Goal: Find specific page/section: Find specific page/section

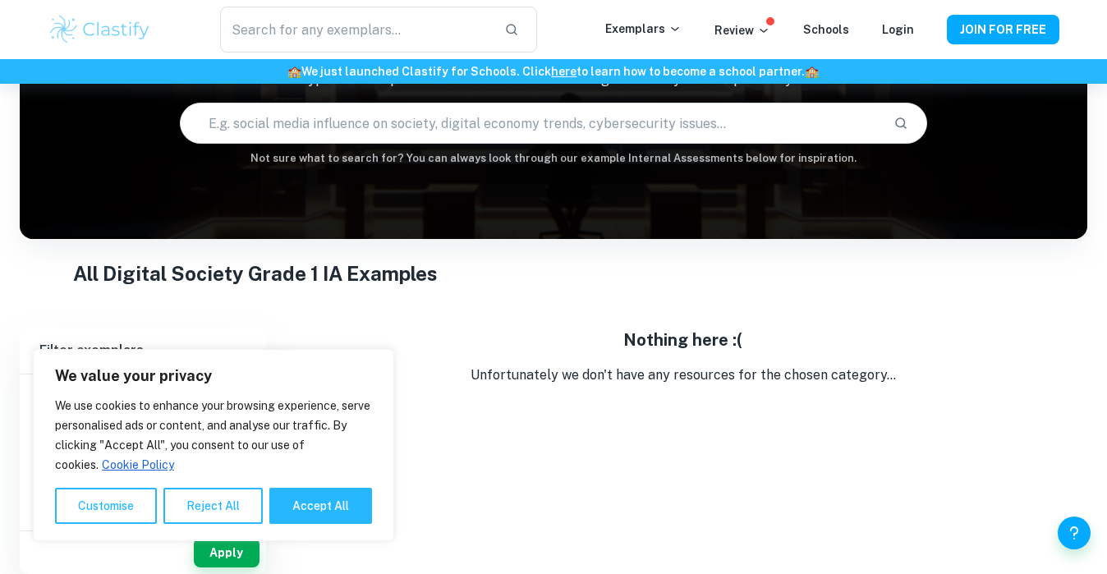
scroll to position [145, 0]
click at [356, 519] on button "Accept All" at bounding box center [320, 506] width 103 height 36
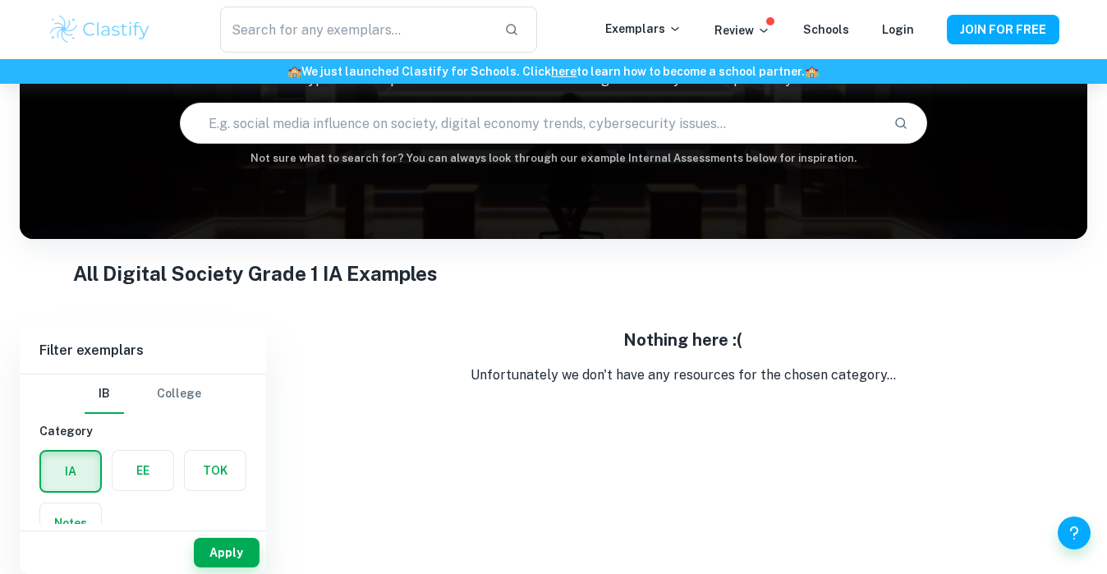
checkbox input "true"
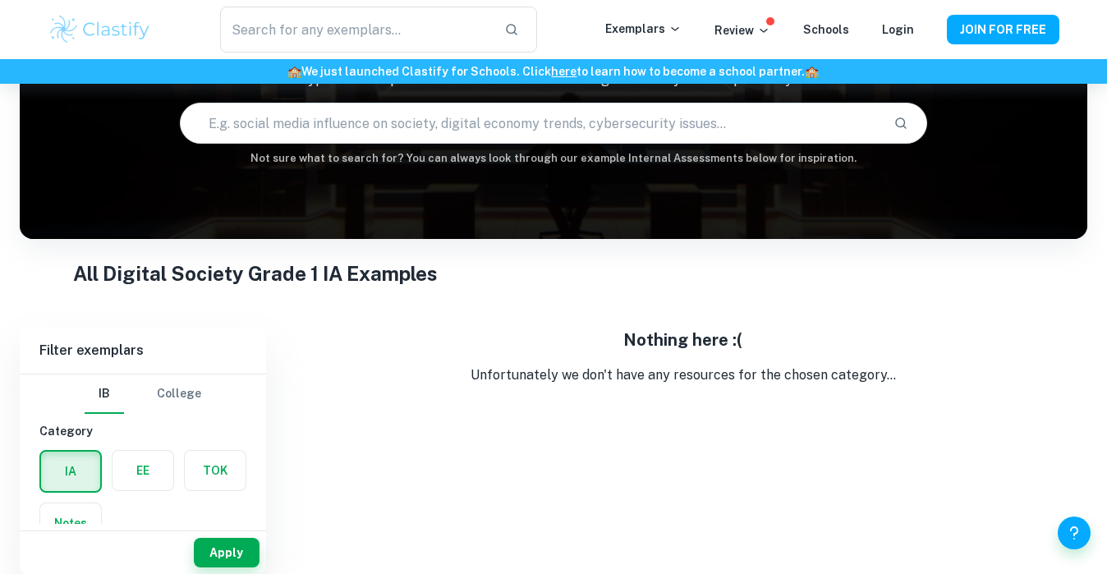
click at [604, 347] on h5 "Nothing here :(" at bounding box center [683, 340] width 808 height 25
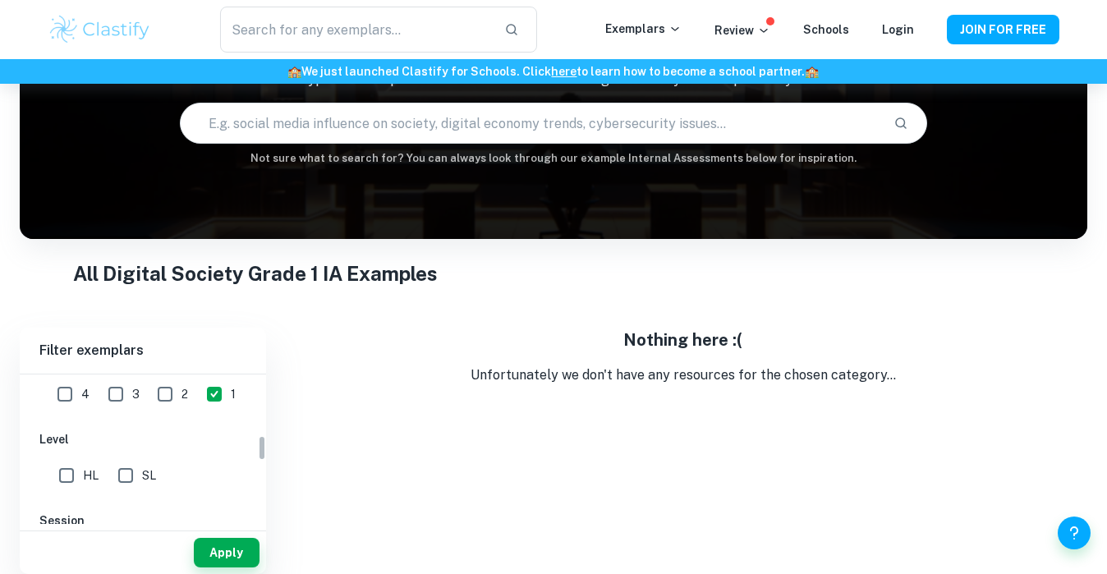
scroll to position [354, 0]
click at [71, 469] on input "HL" at bounding box center [66, 473] width 33 height 33
checkbox input "true"
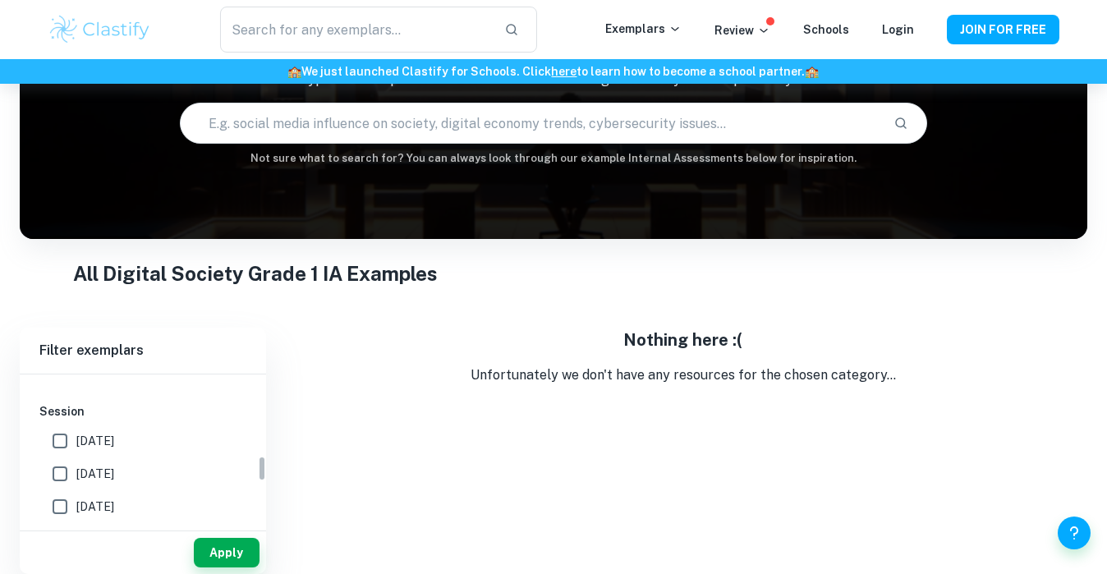
scroll to position [477, 0]
click at [68, 429] on input "[DATE]" at bounding box center [60, 424] width 33 height 33
checkbox input "true"
click at [219, 550] on button "Apply" at bounding box center [227, 553] width 66 height 30
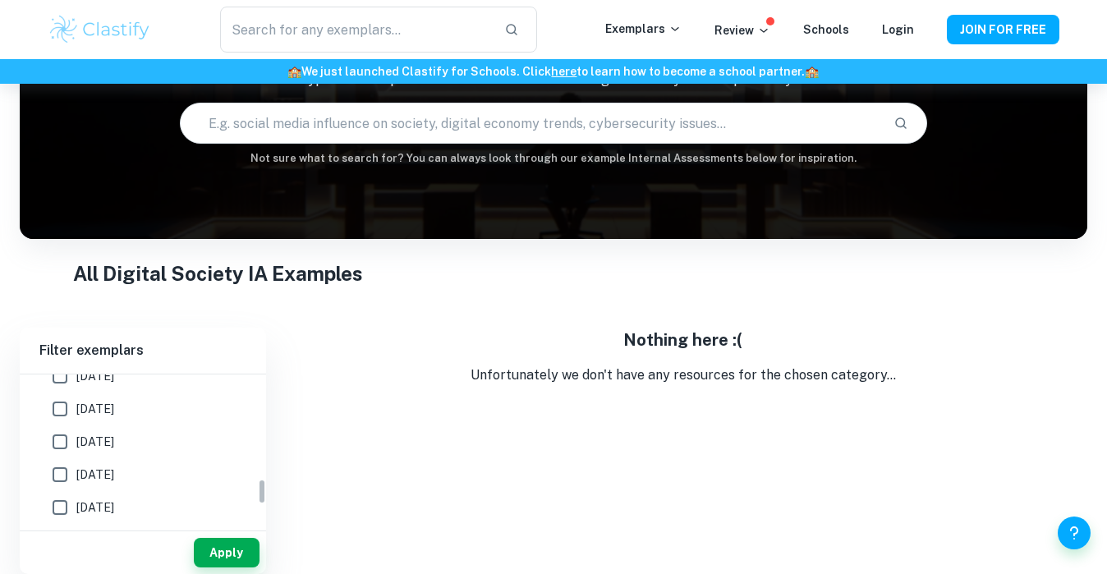
scroll to position [720, 0]
click at [679, 26] on icon at bounding box center [674, 28] width 13 height 13
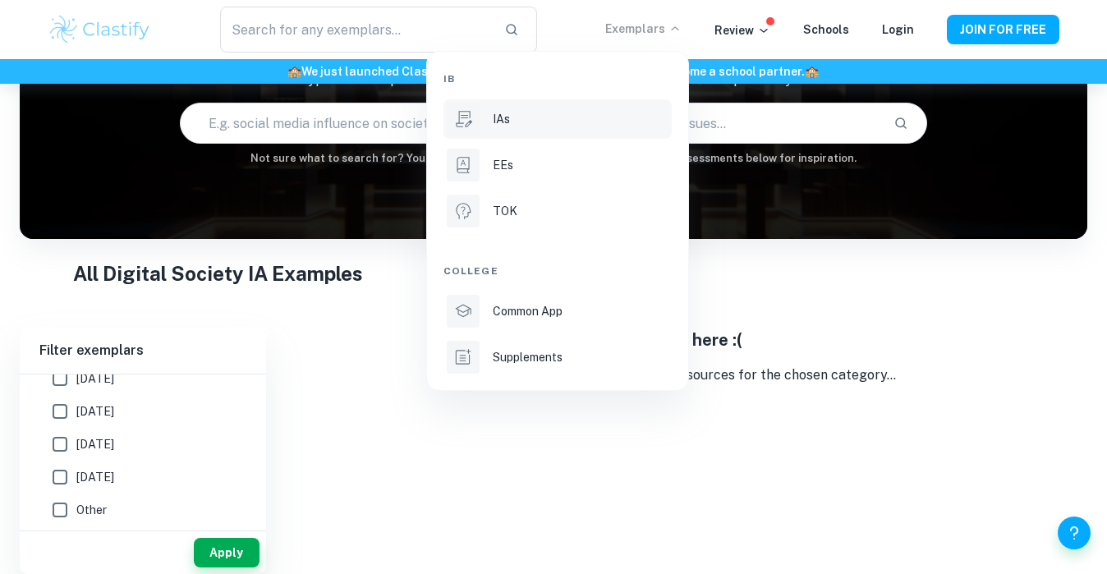
click at [559, 126] on div "IAs" at bounding box center [581, 119] width 176 height 18
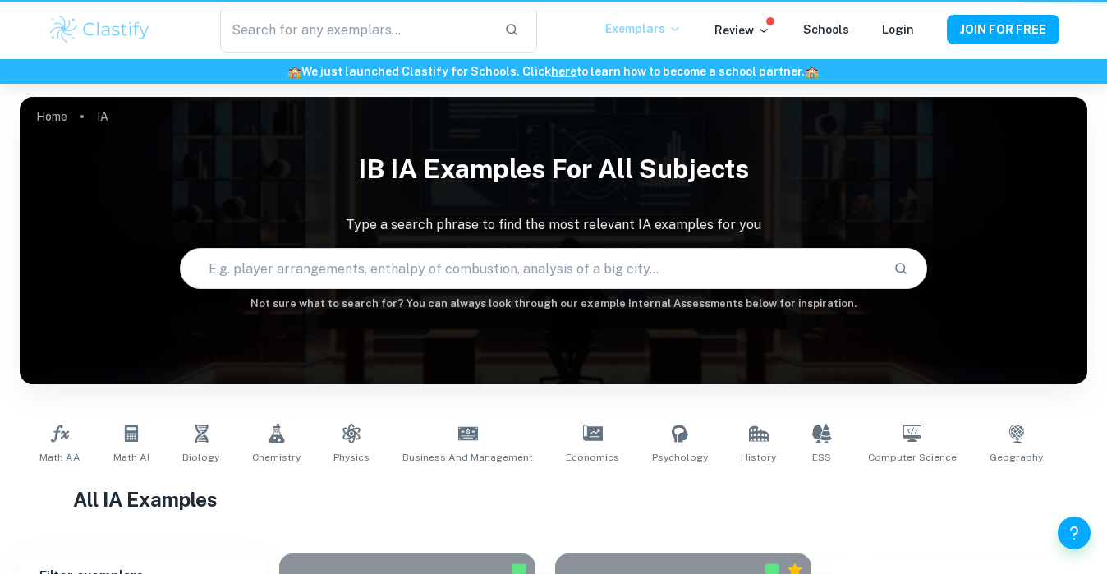
click at [559, 97] on div "Home IA IB IA examples for all subjects Type a search phrase to find the most r…" at bounding box center [554, 97] width 1068 height 0
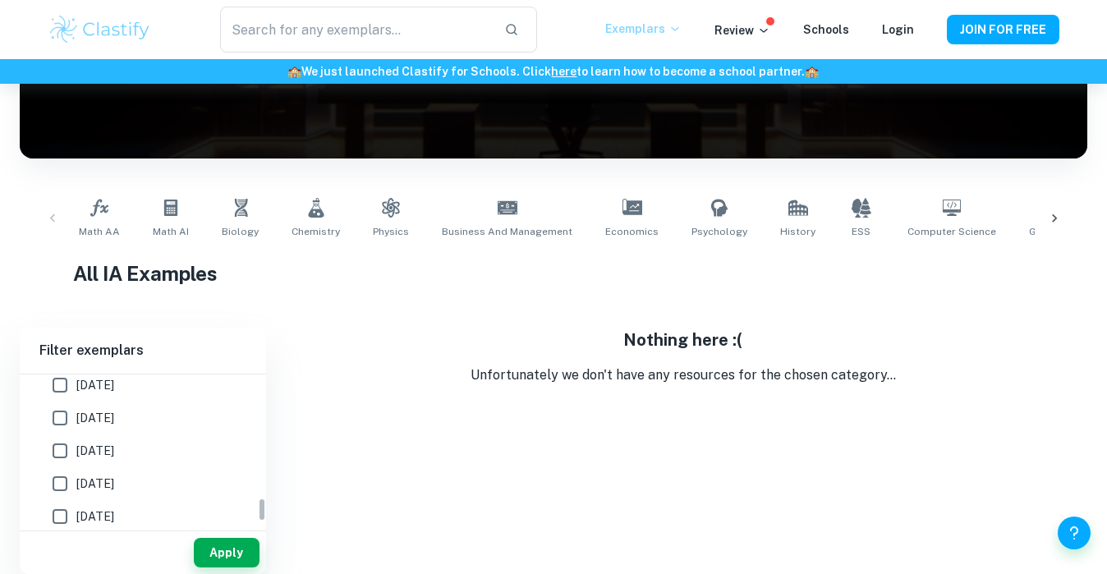
scroll to position [797, 0]
click at [214, 559] on button "Apply" at bounding box center [227, 553] width 66 height 30
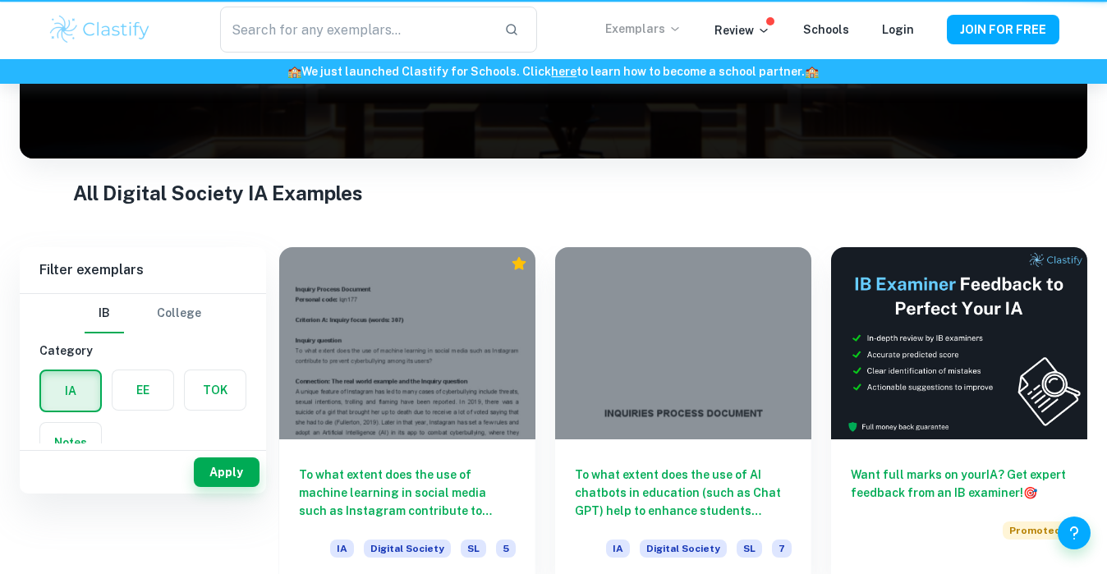
scroll to position [145, 0]
